Goal: Task Accomplishment & Management: Use online tool/utility

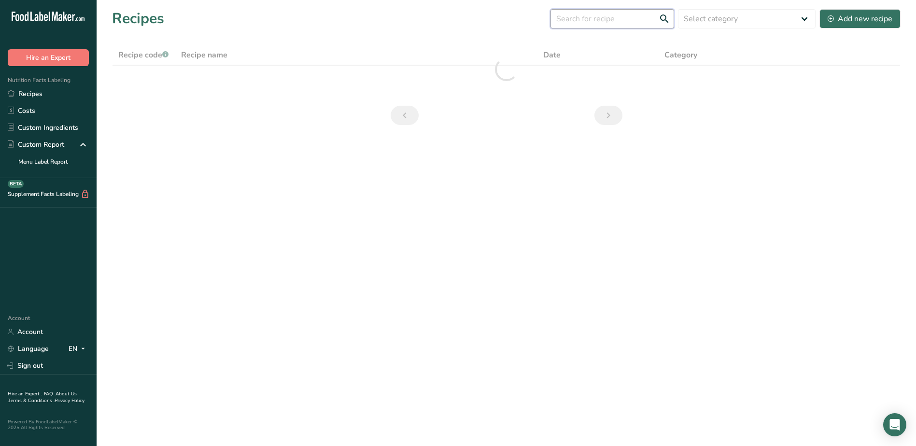
click at [600, 25] on input "text" at bounding box center [612, 18] width 124 height 19
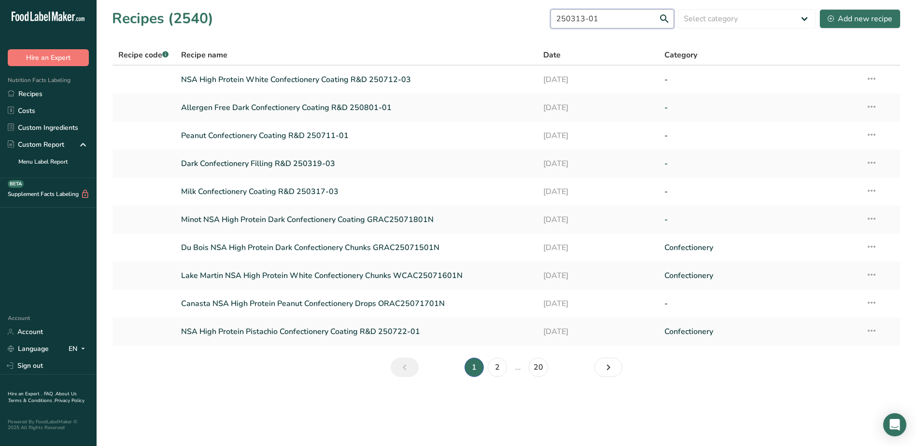
type input "250313-01"
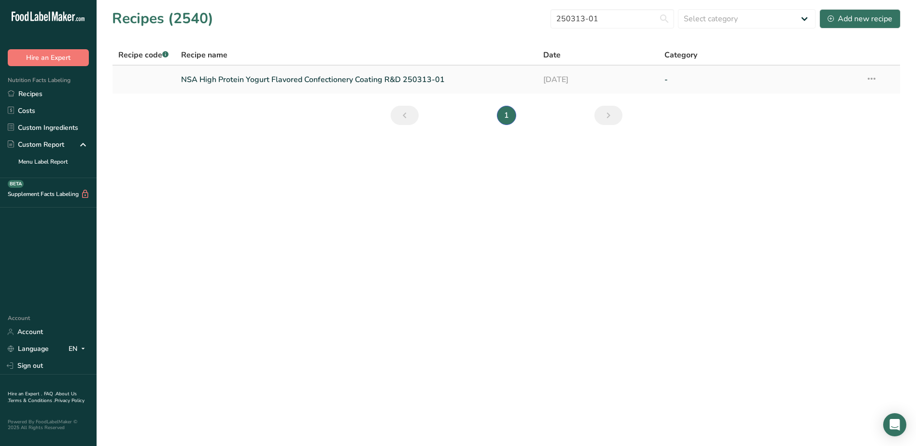
click at [332, 78] on link "NSA High Protein Yogurt Flavored Confectionery Coating R&D 250313-01" at bounding box center [356, 80] width 351 height 20
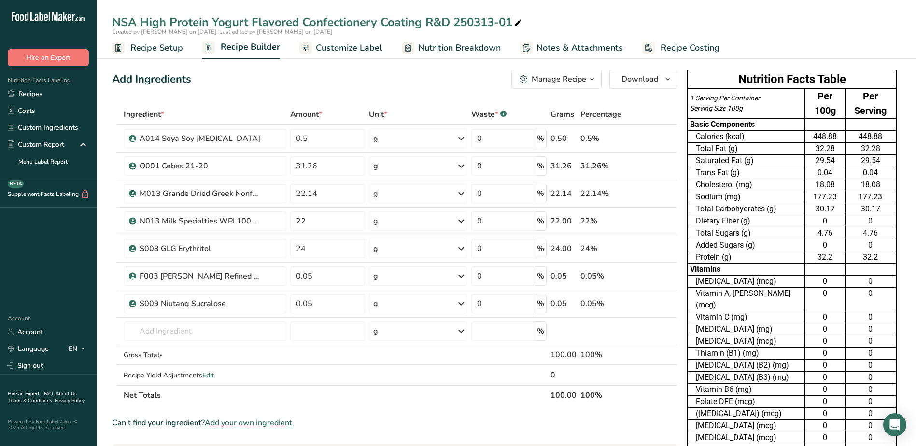
click at [519, 25] on icon at bounding box center [518, 23] width 9 height 14
drag, startPoint x: 447, startPoint y: 25, endPoint x: 111, endPoint y: 26, distance: 336.0
click at [111, 26] on div "NSA High Protein Yogurt Flavored Confectionery Coating R&D 250313-01" at bounding box center [506, 22] width 819 height 17
type input "Eleven Point NSA High Protein Yogurt Flavored Confectionery Coating WCAC2503130…"
click at [348, 168] on input "31.26" at bounding box center [327, 165] width 75 height 19
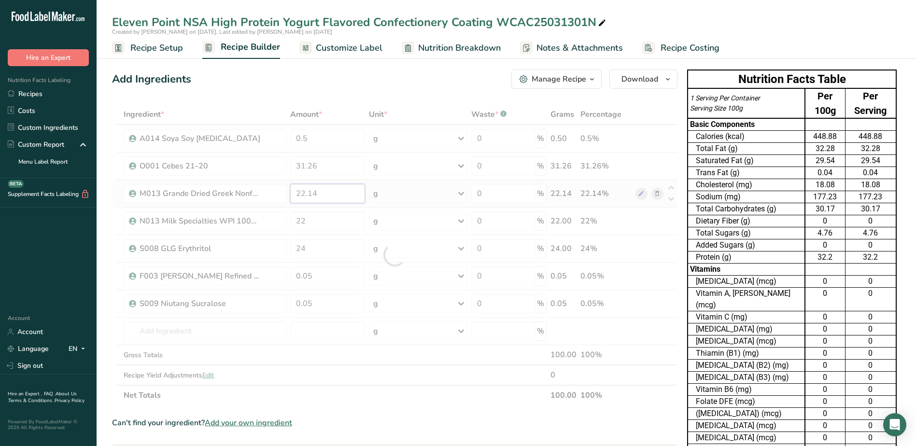
click at [332, 188] on div "Ingredient * Amount * Unit * Waste * .a-a{fill:#347362;}.b-a{fill:#fff;} Grams …" at bounding box center [394, 254] width 565 height 301
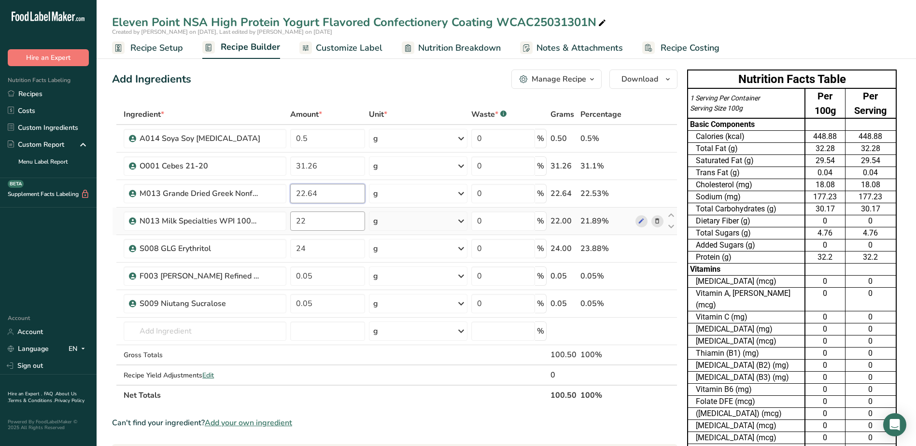
type input "22.64"
click at [326, 223] on div "Ingredient * Amount * Unit * Waste * .a-a{fill:#347362;}.b-a{fill:#fff;} Grams …" at bounding box center [394, 254] width 565 height 301
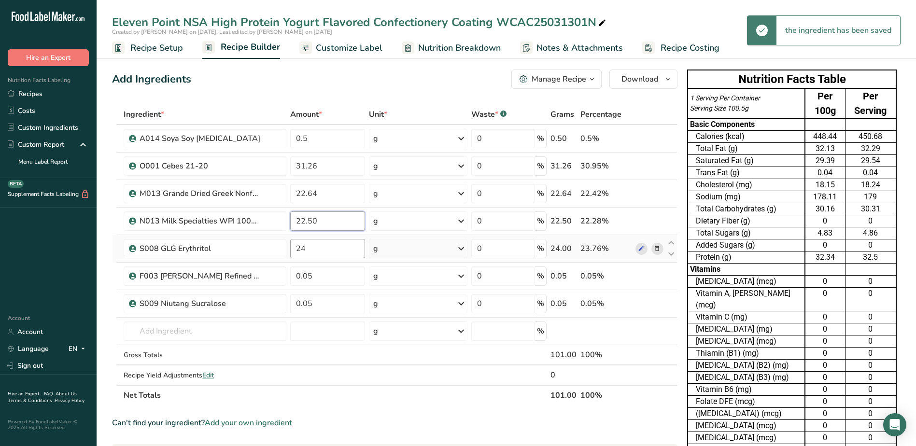
type input "22.50"
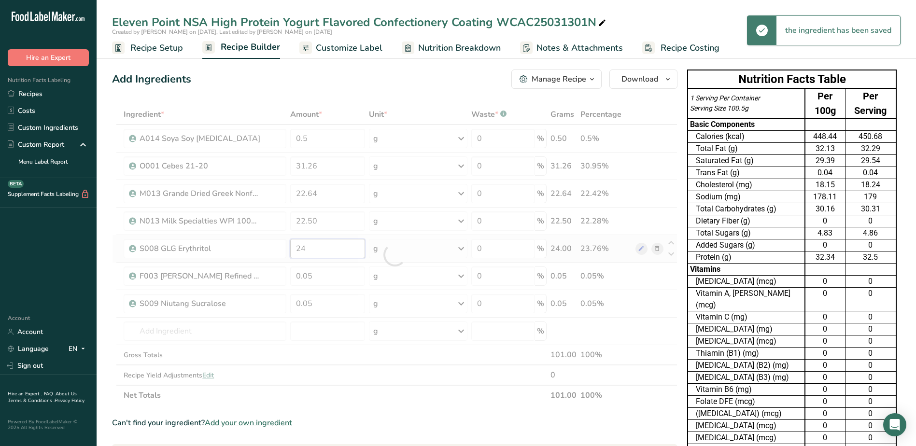
click at [318, 249] on div "Ingredient * Amount * Unit * Waste * .a-a{fill:#347362;}.b-a{fill:#fff;} Grams …" at bounding box center [394, 254] width 565 height 301
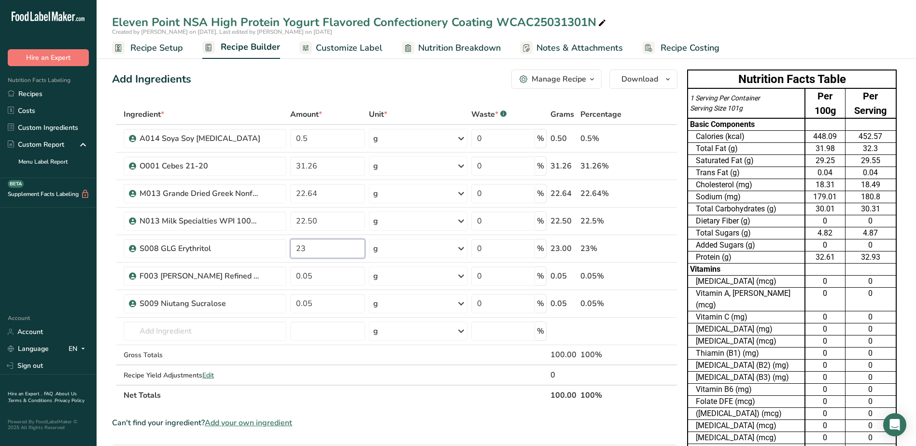
type input "23"
click at [411, 385] on div "Ingredient * Amount * Unit * Waste * .a-a{fill:#347362;}.b-a{fill:#fff;} Grams …" at bounding box center [394, 254] width 565 height 301
click at [357, 45] on span "Customize Label" at bounding box center [349, 48] width 67 height 13
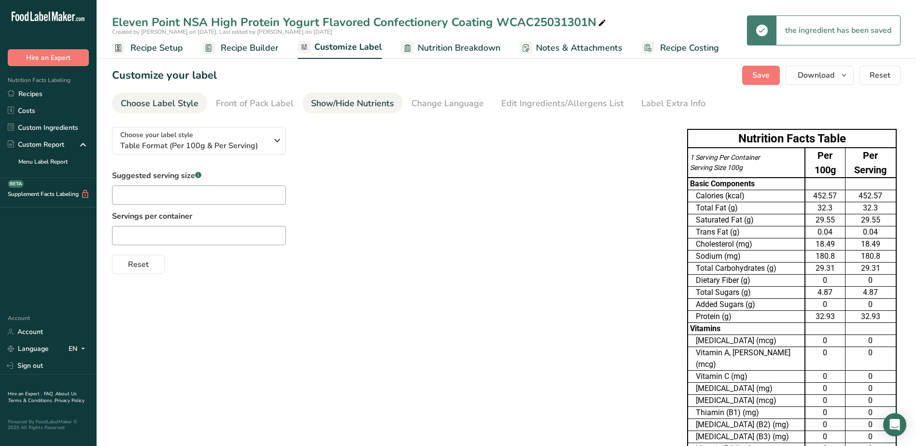
click at [370, 104] on div "Show/Hide Nutrients" at bounding box center [352, 103] width 83 height 13
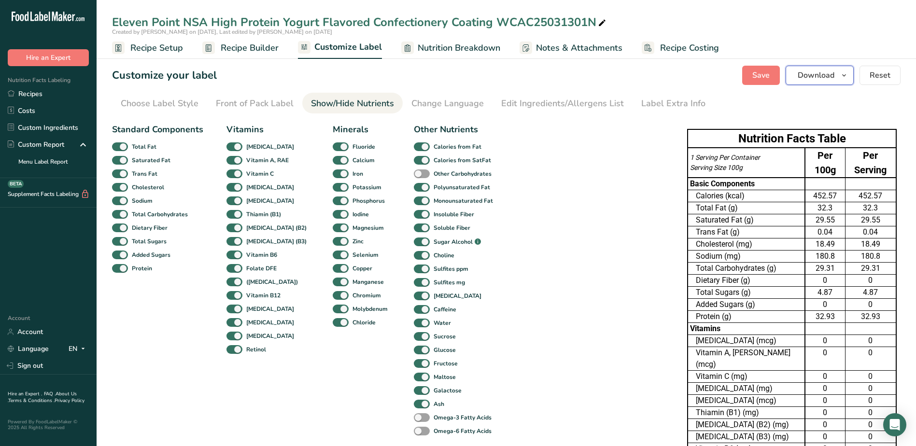
click at [846, 77] on icon "button" at bounding box center [844, 76] width 8 height 12
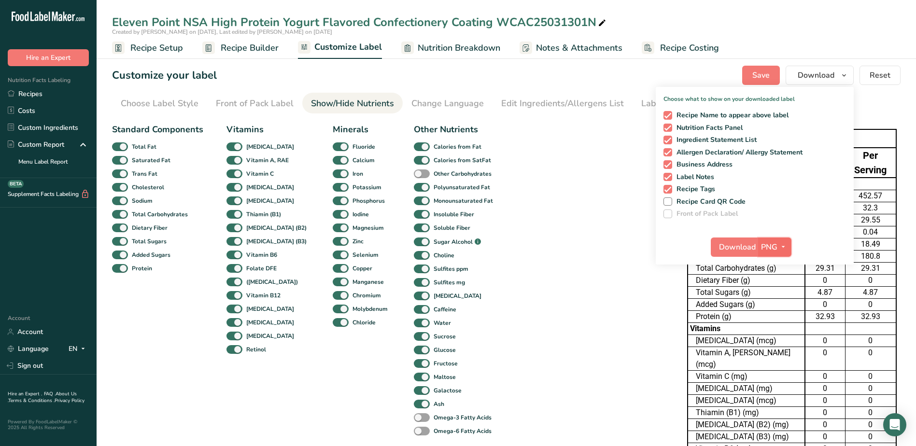
click at [783, 252] on button "PNG" at bounding box center [774, 247] width 33 height 19
click at [774, 337] on link "XLSX" at bounding box center [775, 331] width 31 height 16
checkbox input "false"
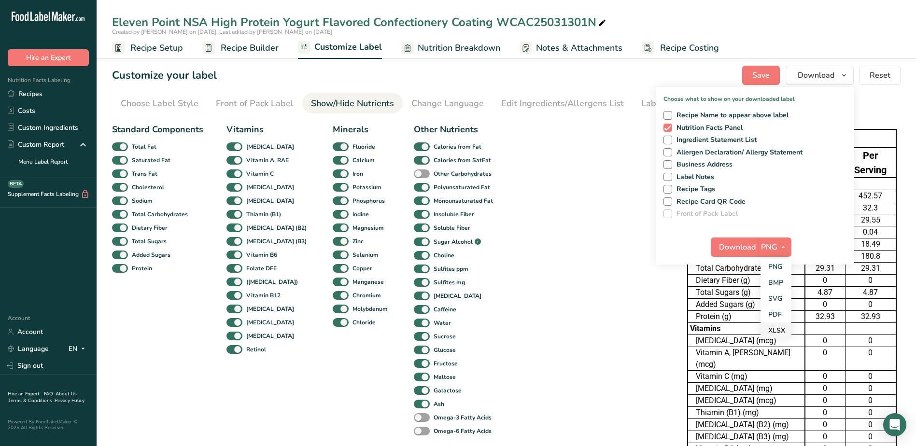
checkbox input "false"
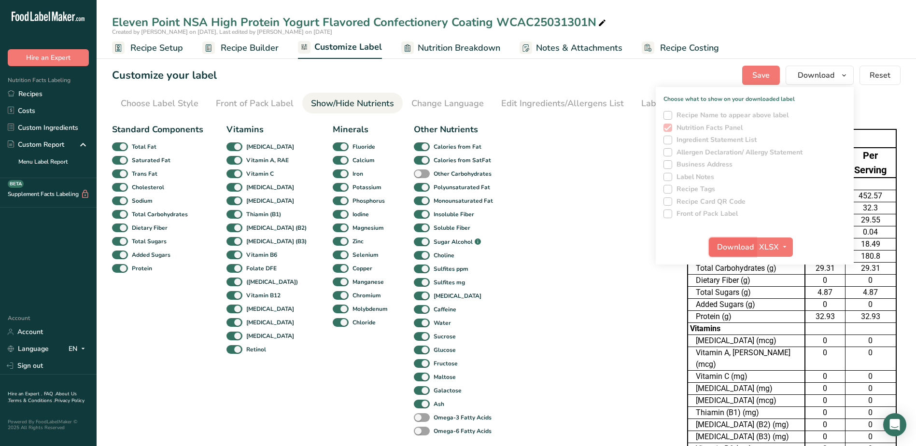
click at [742, 253] on button "Download" at bounding box center [732, 247] width 47 height 19
